Goal: Navigation & Orientation: Find specific page/section

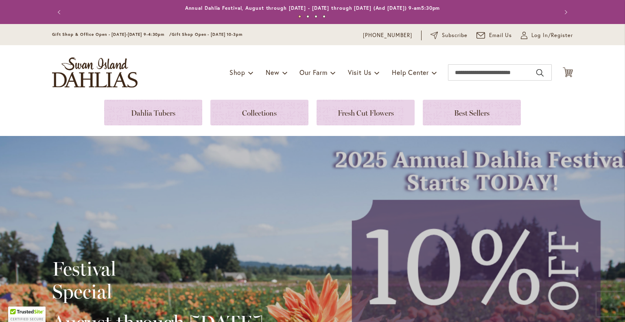
click at [212, 283] on h2 "Festival Special" at bounding box center [157, 280] width 211 height 46
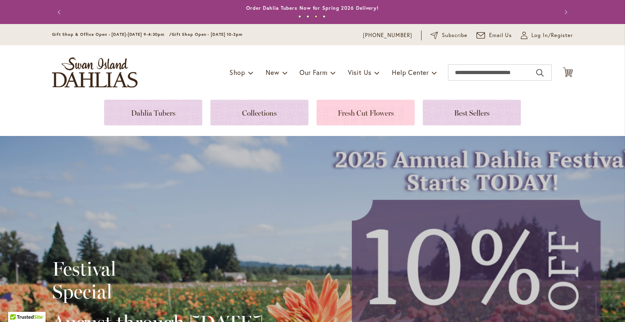
click at [335, 115] on link at bounding box center [365, 113] width 98 height 26
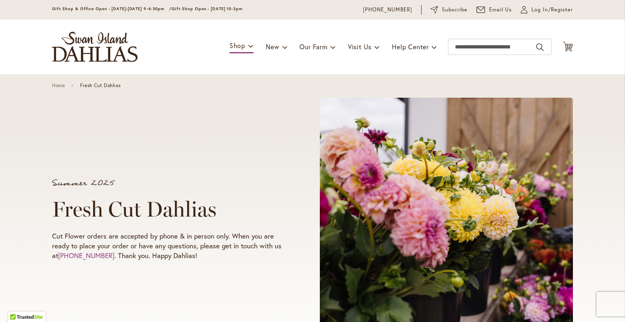
scroll to position [21, 0]
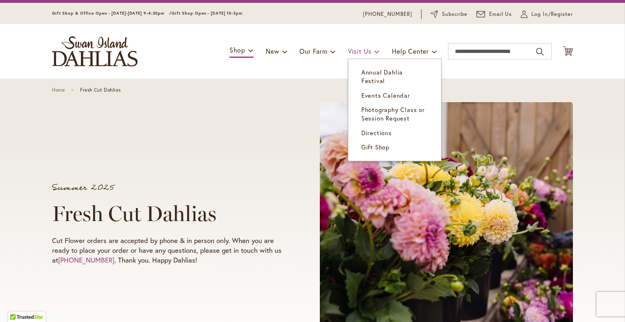
click at [348, 51] on span "Visit Us" at bounding box center [360, 51] width 24 height 9
